Goal: Check status: Check status

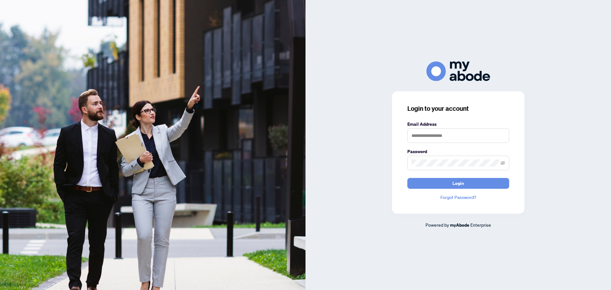
click at [457, 126] on label "Email Address" at bounding box center [459, 124] width 102 height 7
click at [455, 134] on input "text" at bounding box center [459, 135] width 102 height 15
type input "*"
type input "**********"
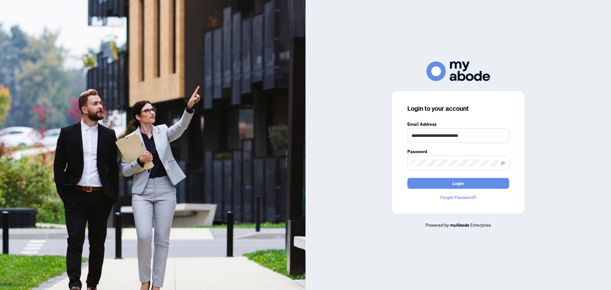
click at [446, 168] on span at bounding box center [459, 163] width 102 height 15
click at [408, 178] on button "Login" at bounding box center [459, 183] width 102 height 11
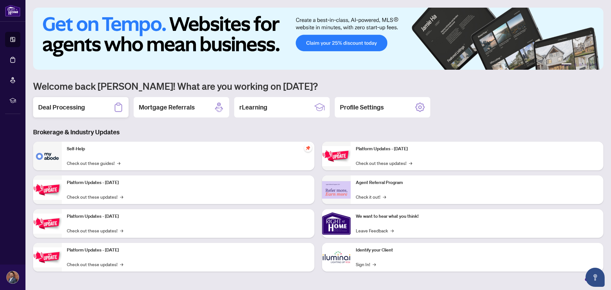
click at [73, 112] on div "Deal Processing" at bounding box center [81, 107] width 96 height 20
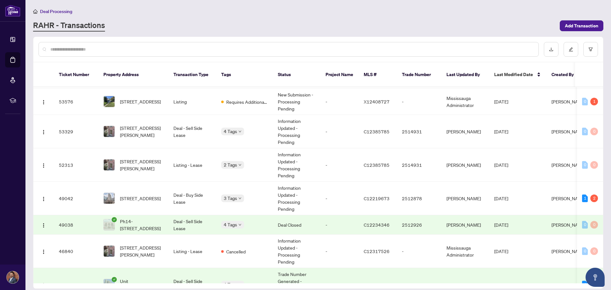
scroll to position [64, 0]
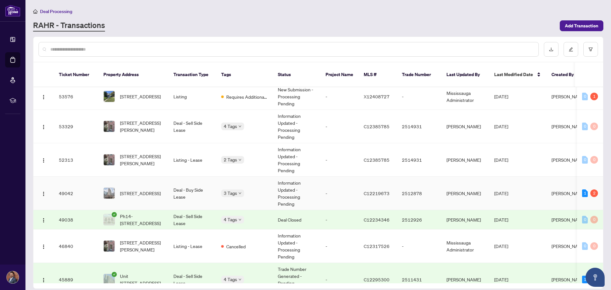
click at [364, 197] on td "C12219673" at bounding box center [378, 193] width 38 height 33
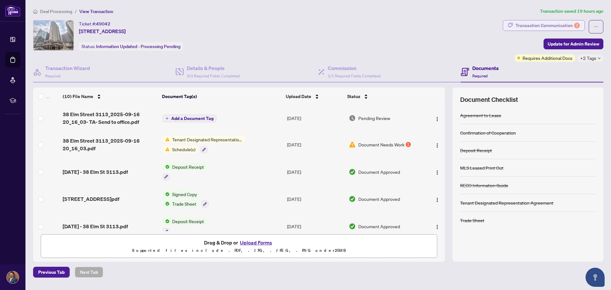
click at [559, 27] on div "Transaction Communication 2" at bounding box center [548, 25] width 64 height 10
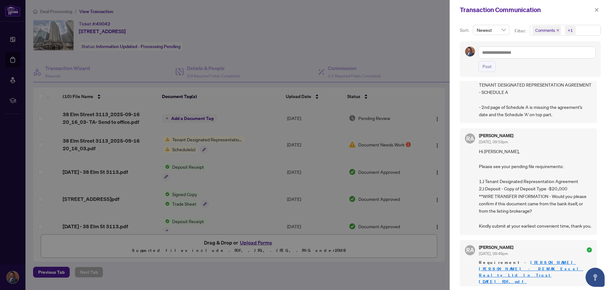
scroll to position [96, 0]
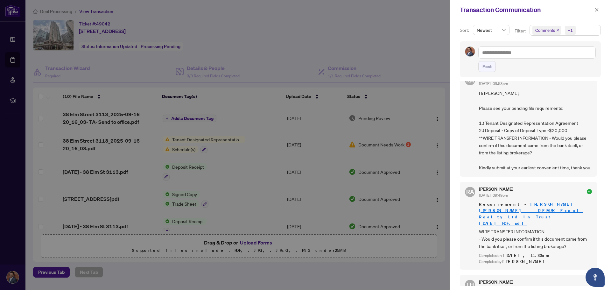
click at [289, 39] on div at bounding box center [305, 145] width 611 height 290
